Goal: Information Seeking & Learning: Learn about a topic

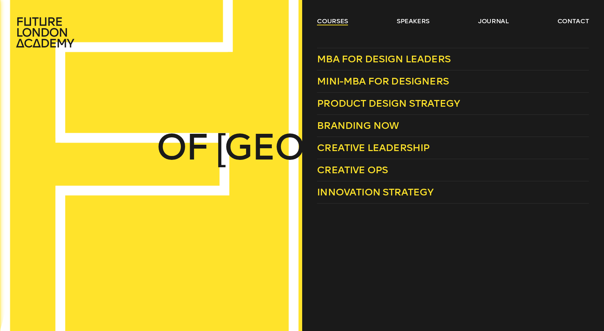
click at [320, 19] on link "courses" at bounding box center [332, 21] width 31 height 8
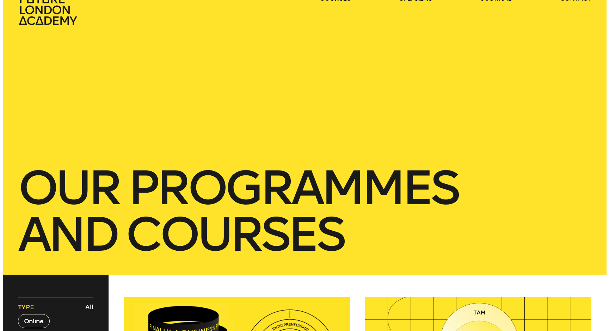
scroll to position [7, 0]
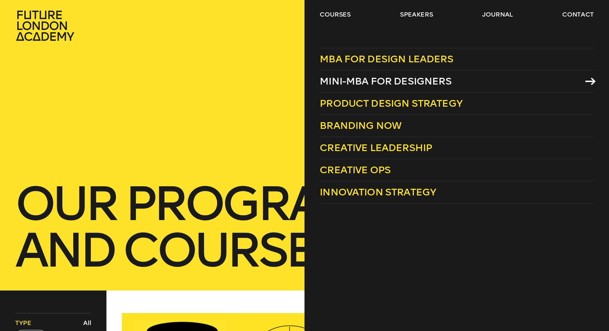
click at [339, 78] on span "Mini-MBA for Designers" at bounding box center [386, 81] width 132 height 12
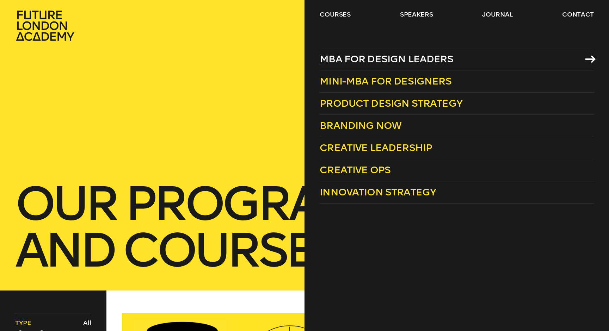
click at [347, 60] on span "MBA for Design Leaders" at bounding box center [387, 59] width 134 height 12
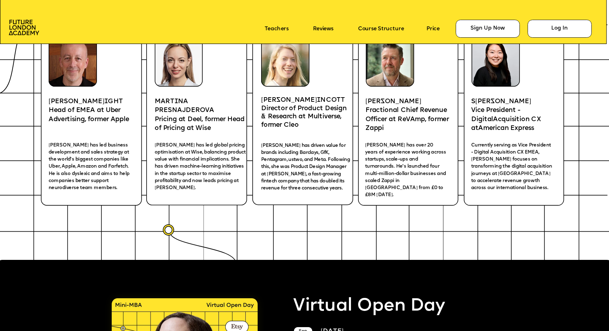
scroll to position [985, 0]
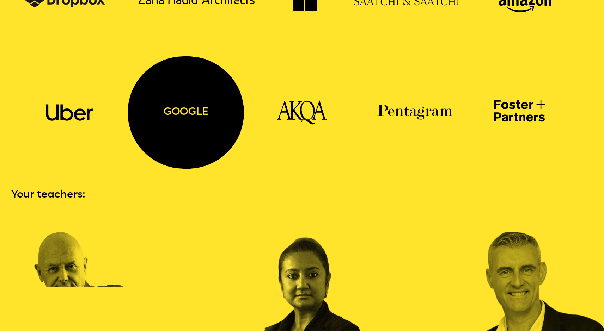
scroll to position [894, 0]
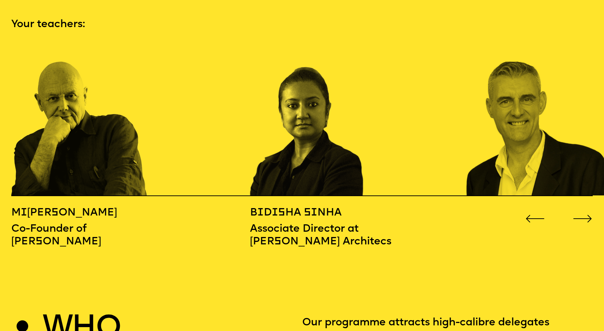
click at [585, 215] on icon "Go to next slide" at bounding box center [582, 218] width 18 height 7
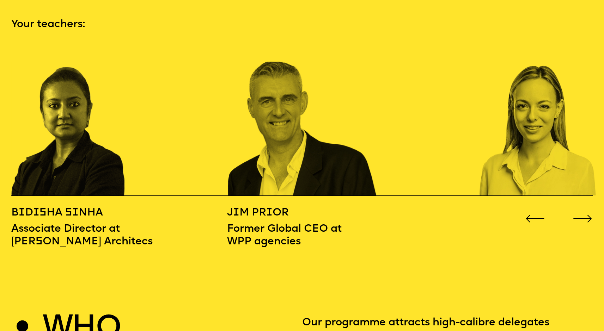
click at [585, 215] on icon "Go to next slide" at bounding box center [582, 218] width 18 height 7
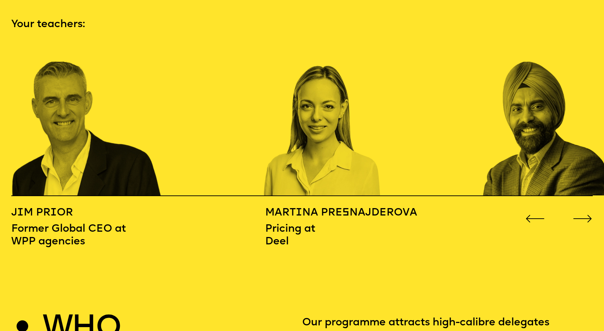
click at [585, 215] on icon "Go to next slide" at bounding box center [583, 219] width 20 height 8
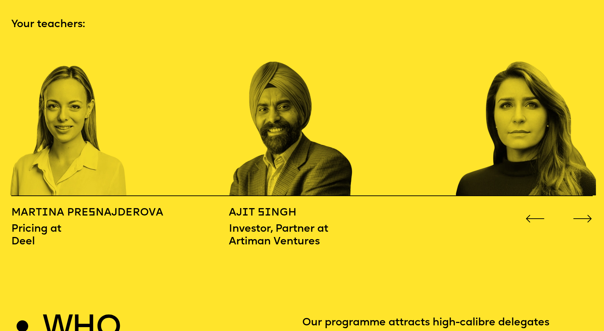
click at [585, 215] on icon "Go to next slide" at bounding box center [583, 219] width 20 height 8
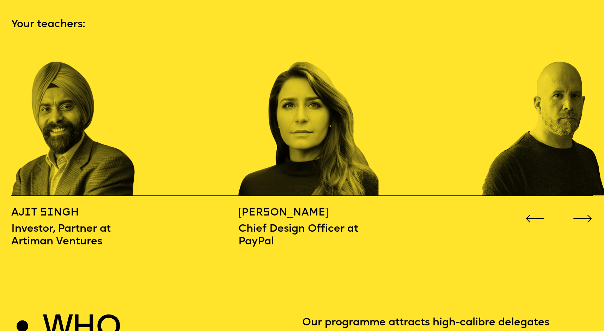
click at [585, 215] on icon "Go to next slide" at bounding box center [583, 219] width 20 height 8
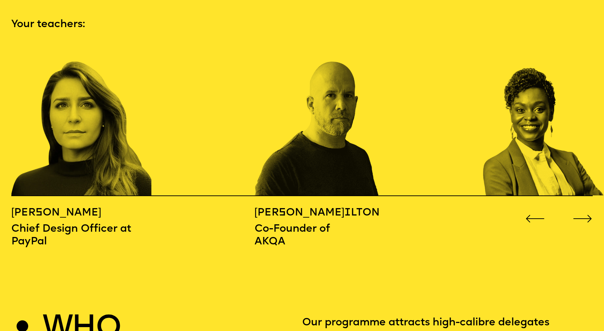
click at [584, 215] on icon "Go to next slide" at bounding box center [583, 219] width 20 height 8
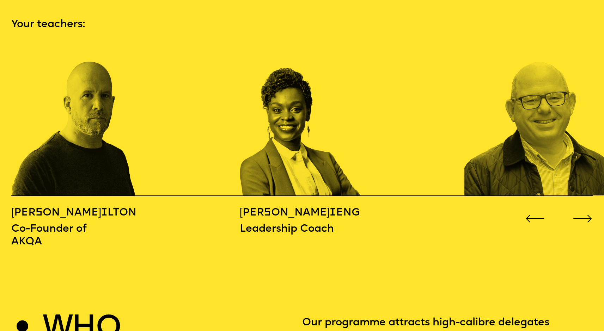
click at [584, 215] on icon "Go to next slide" at bounding box center [583, 219] width 20 height 8
